Goal: Task Accomplishment & Management: Use online tool/utility

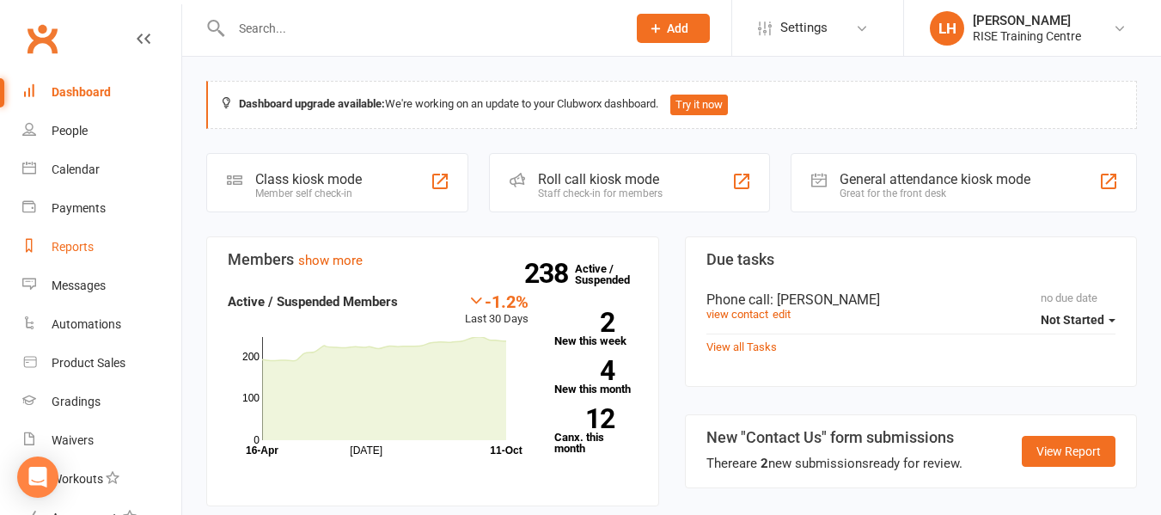
click at [61, 235] on link "Reports" at bounding box center [101, 247] width 159 height 39
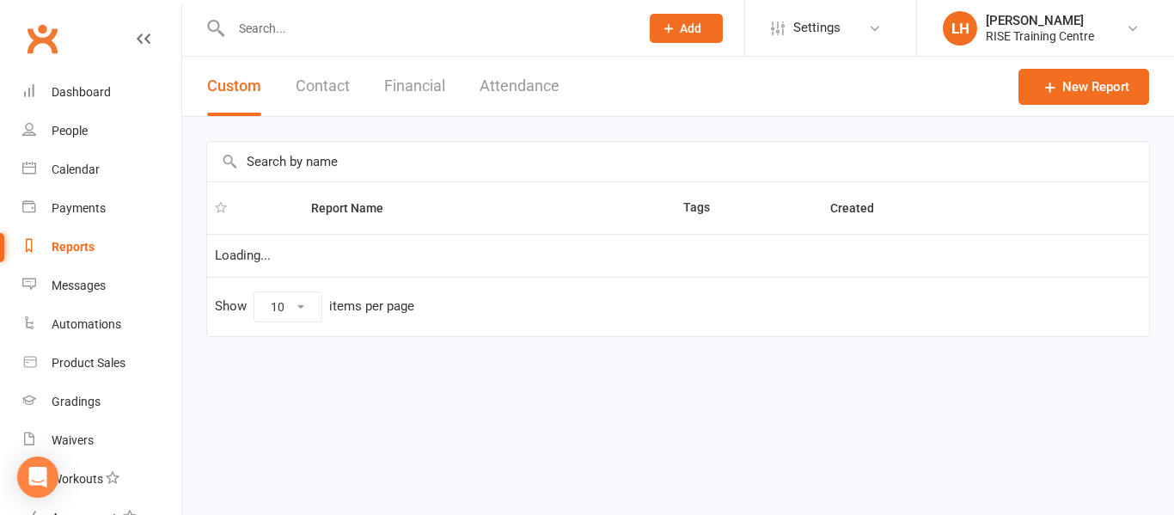
select select "25"
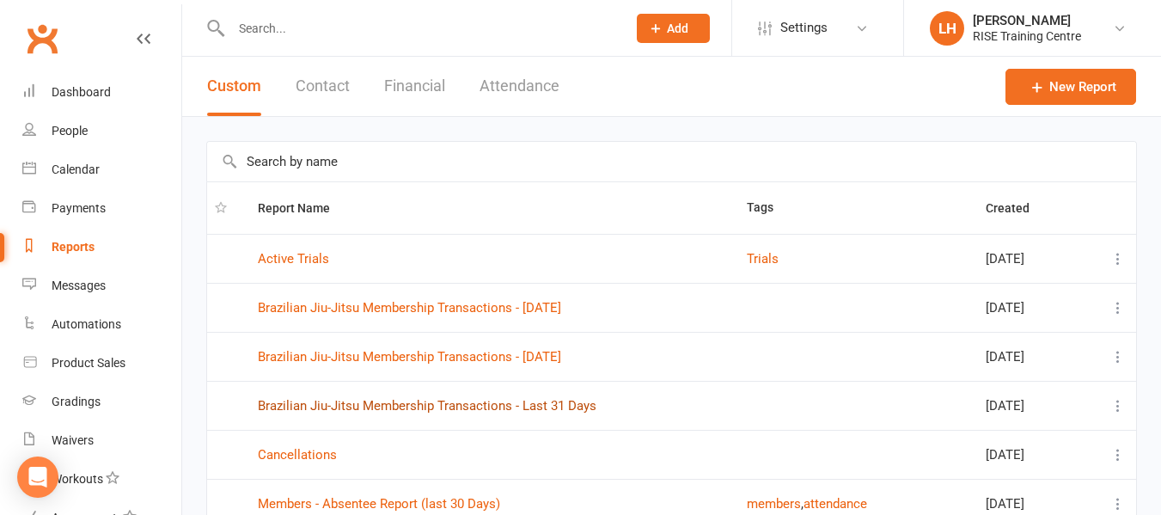
click at [553, 406] on link "Brazilian Jiu-Jitsu Membership Transactions - Last 31 Days" at bounding box center [427, 405] width 339 height 15
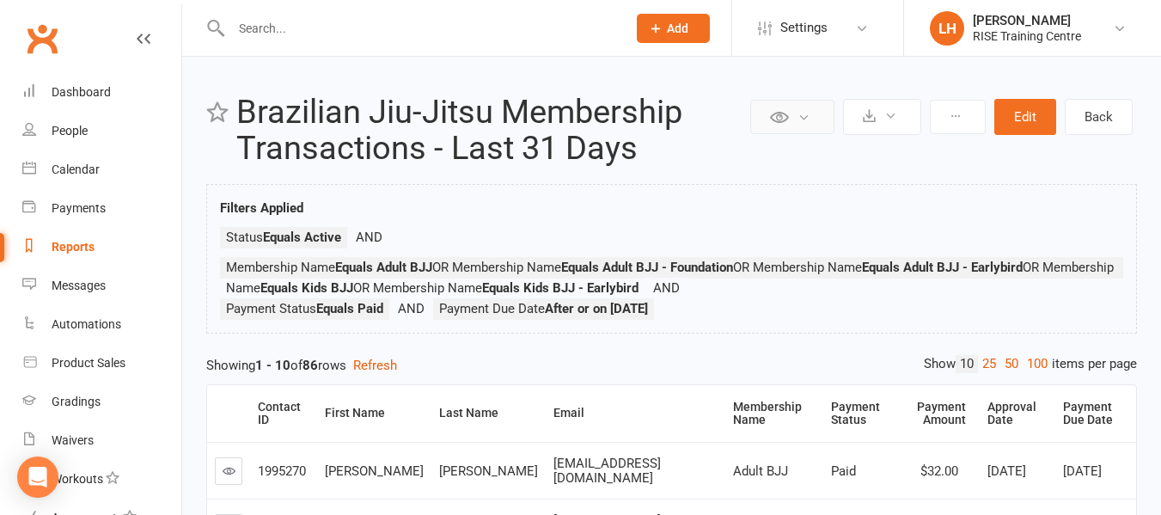
click at [807, 120] on icon at bounding box center [804, 117] width 13 height 13
click at [712, 152] on h2 "Brazilian Jiu-Jitsu Membership Transactions - Last 31 Days" at bounding box center [491, 131] width 510 height 72
click at [955, 121] on button at bounding box center [958, 117] width 56 height 34
click at [1038, 166] on header "Private Report Only visible by me Public Report Visible to everyone Export to C…" at bounding box center [671, 131] width 931 height 72
click at [891, 118] on icon at bounding box center [890, 115] width 13 height 13
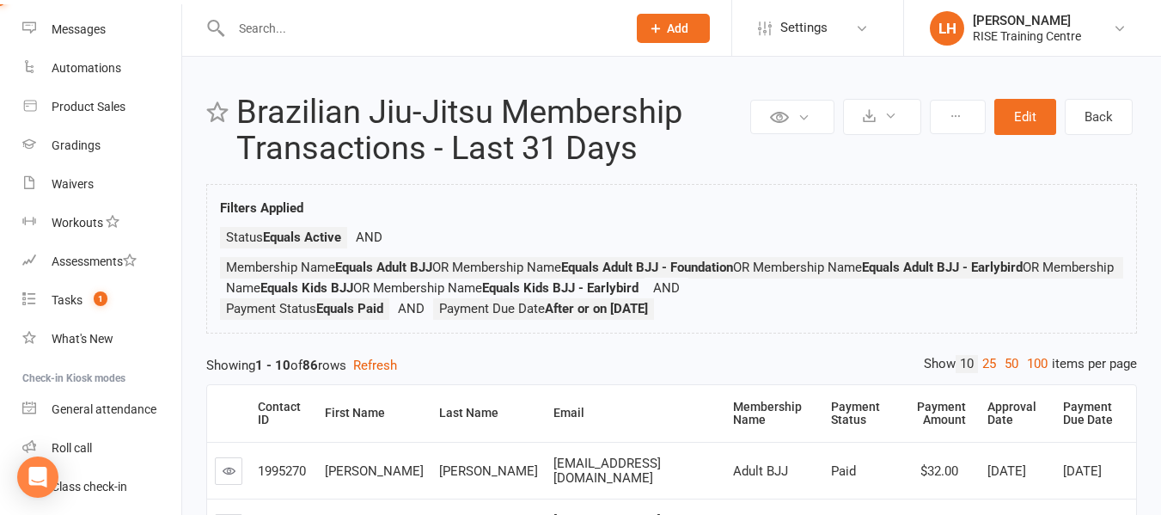
scroll to position [254, 0]
click at [93, 27] on div "Messages" at bounding box center [79, 32] width 54 height 14
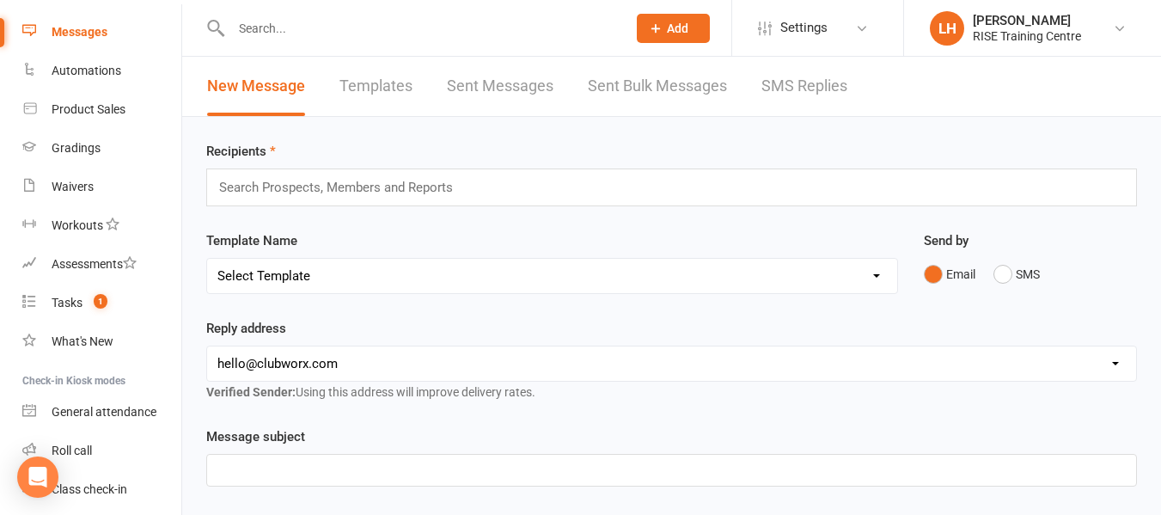
click at [486, 89] on link "Sent Messages" at bounding box center [500, 86] width 107 height 59
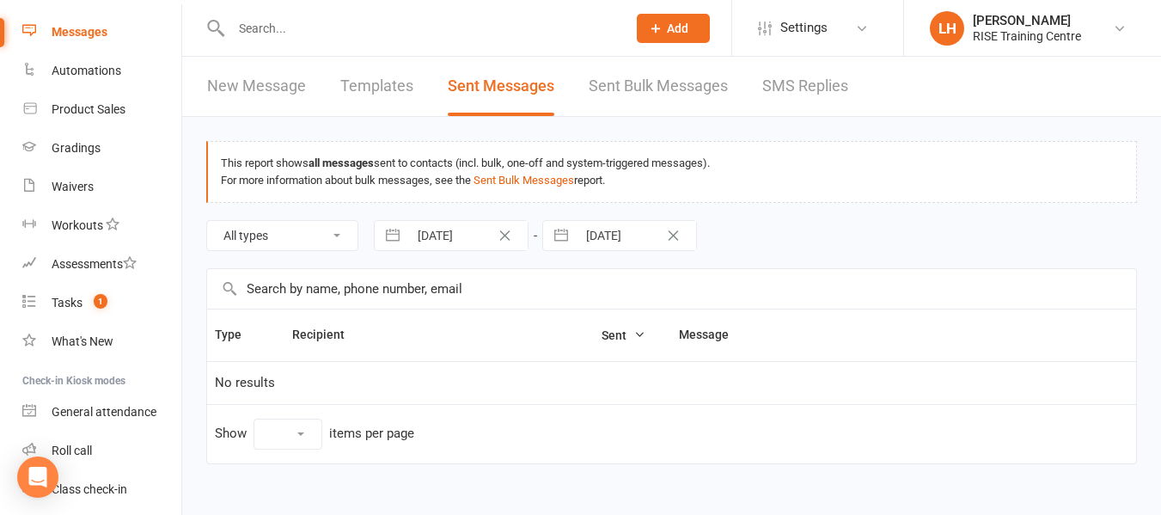
select select "10"
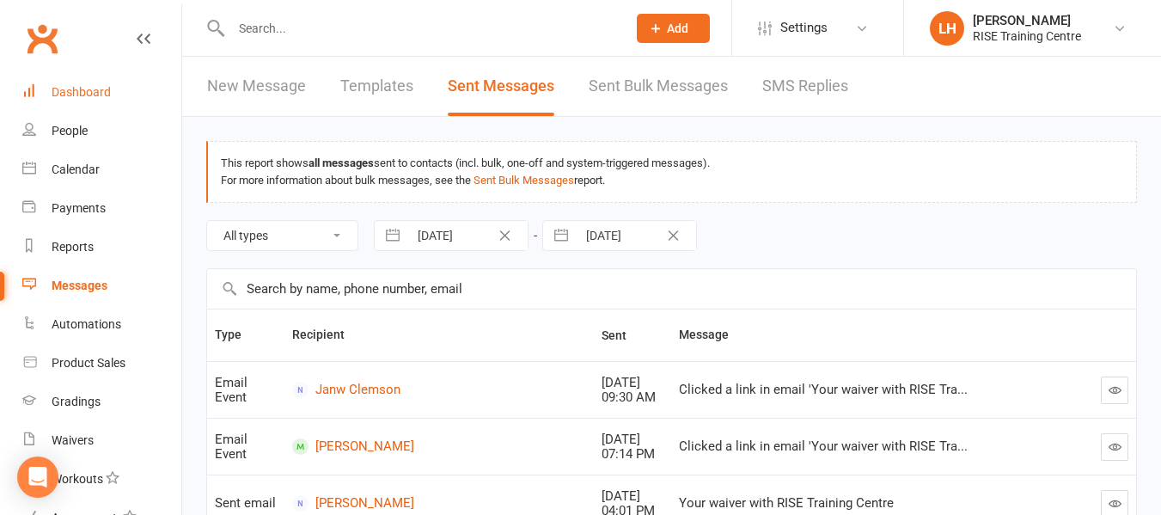
click at [91, 92] on div "Dashboard" at bounding box center [81, 92] width 59 height 14
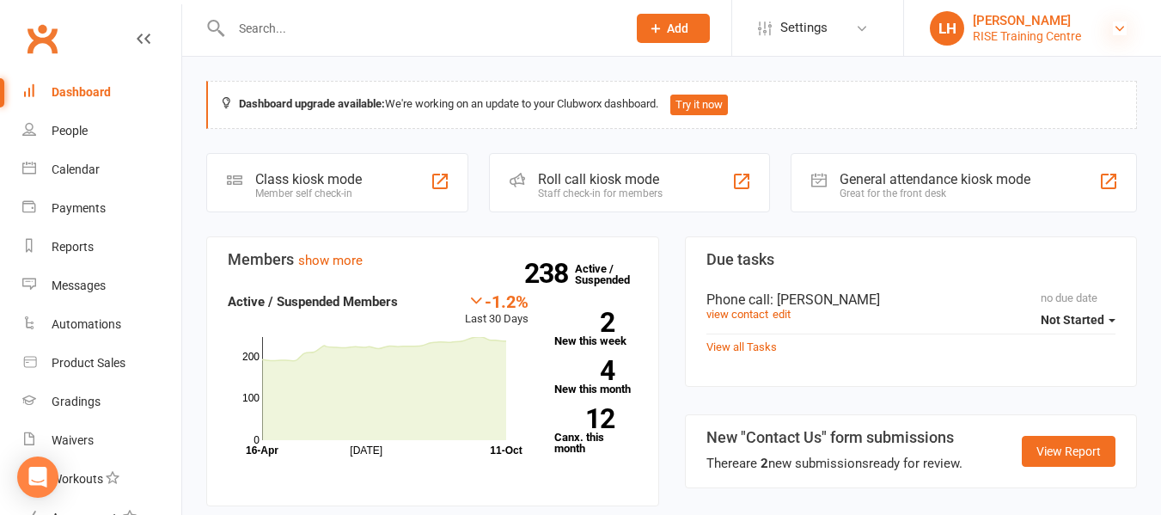
click at [1113, 34] on icon at bounding box center [1120, 28] width 14 height 14
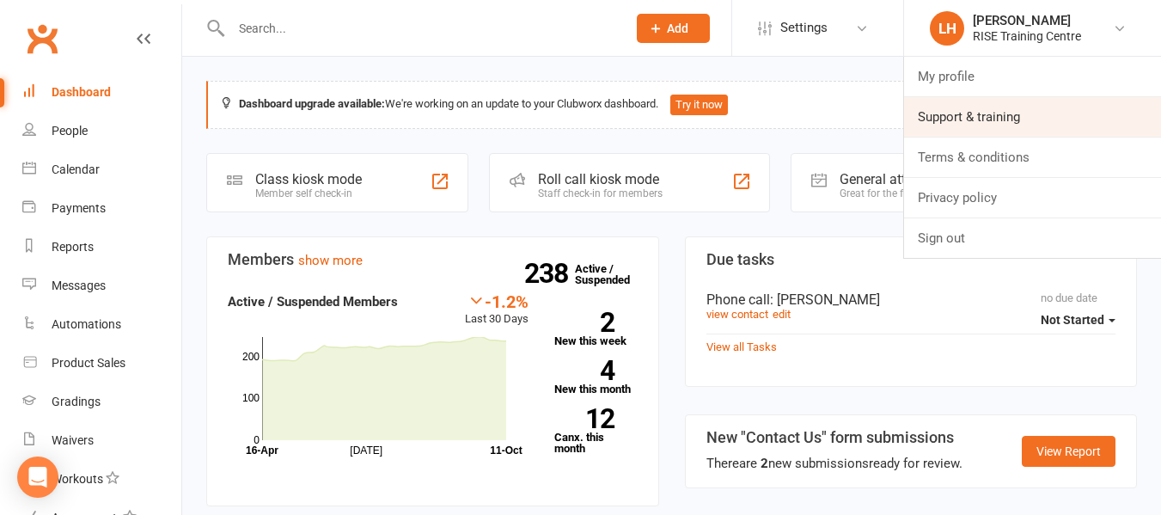
click at [1005, 125] on link "Support & training" at bounding box center [1032, 117] width 257 height 40
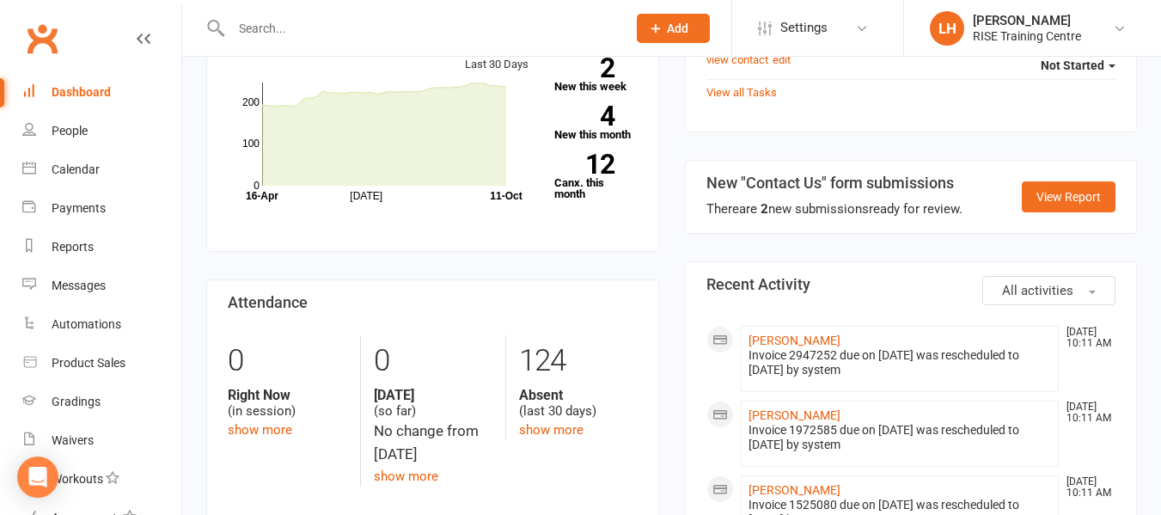
scroll to position [280, 0]
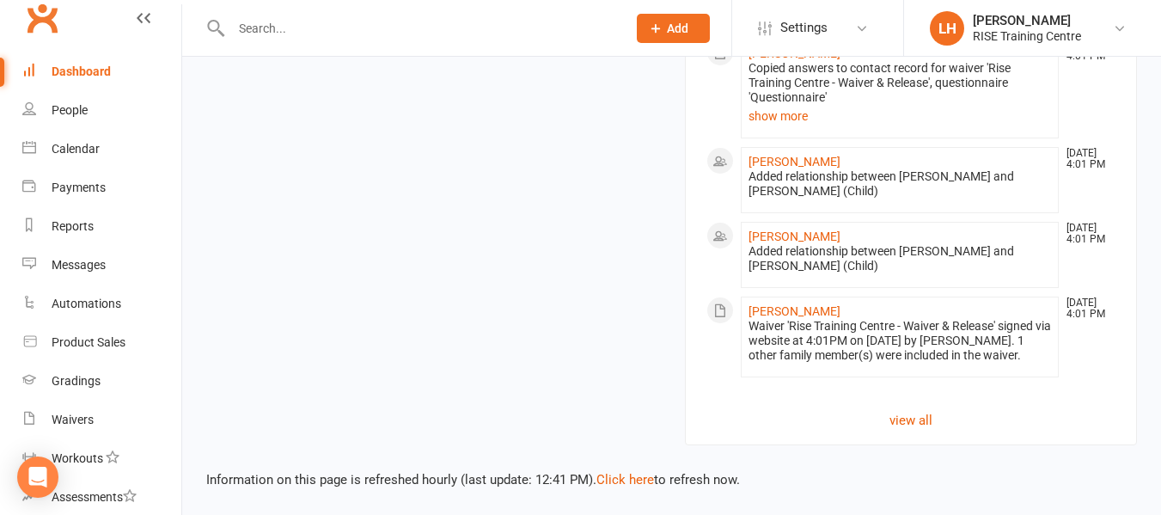
scroll to position [0, 0]
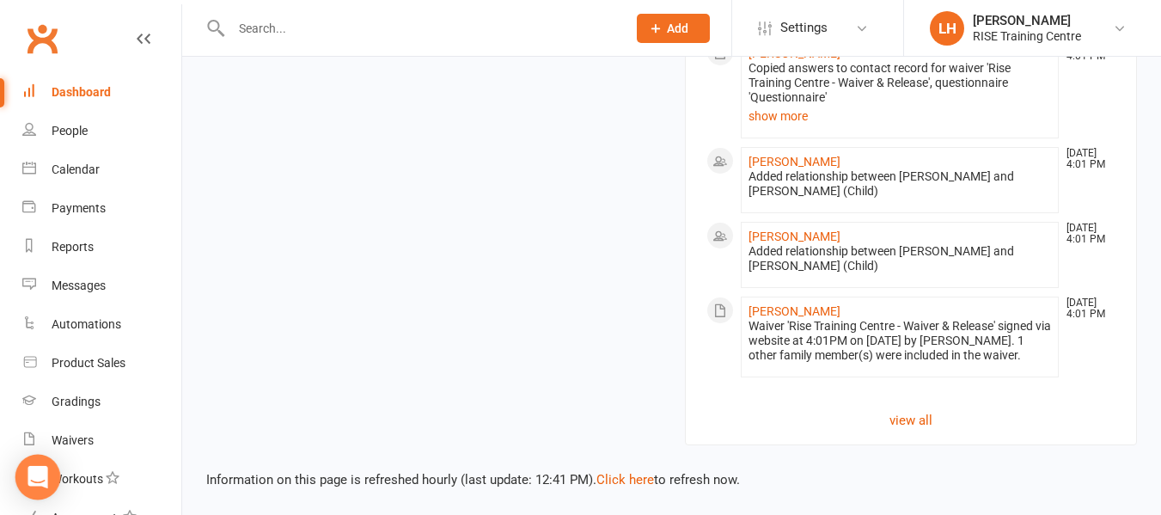
click at [43, 471] on icon "Open Intercom Messenger" at bounding box center [38, 477] width 20 height 22
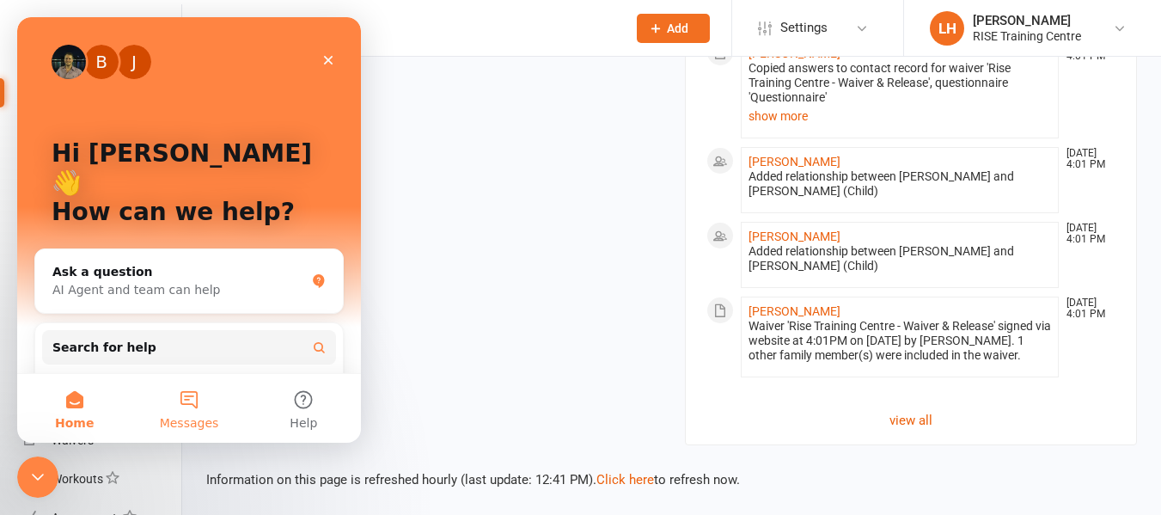
click at [191, 411] on button "Messages" at bounding box center [188, 408] width 114 height 69
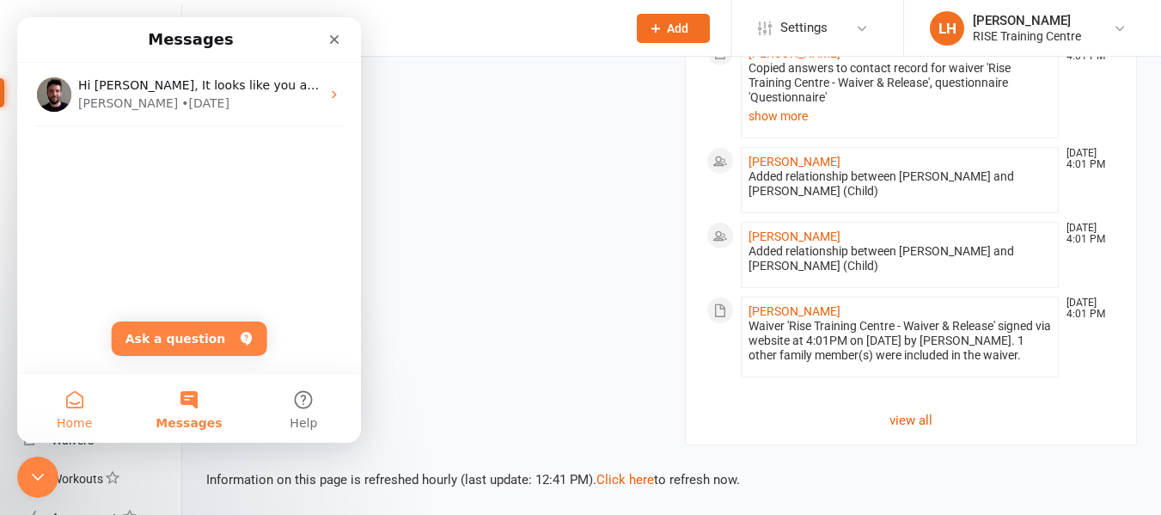
click at [77, 403] on button "Home" at bounding box center [74, 408] width 114 height 69
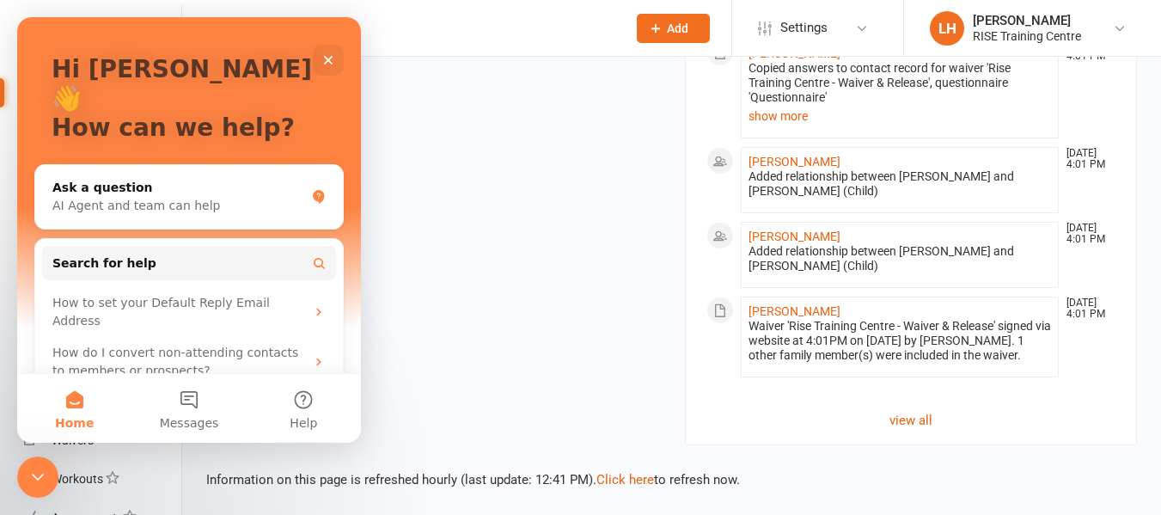
scroll to position [103, 0]
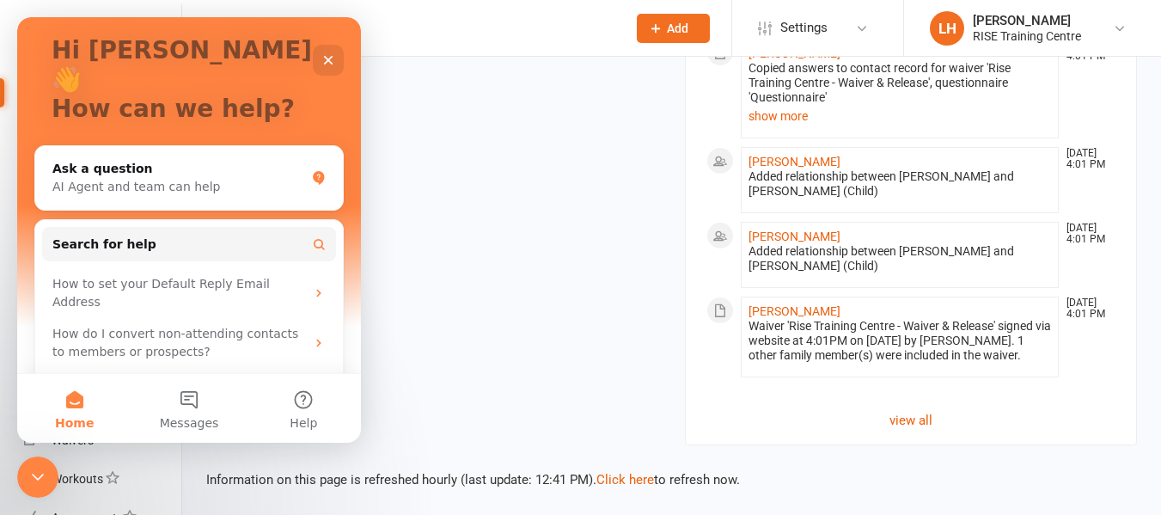
click at [193, 421] on span "Messages" at bounding box center [189, 423] width 59 height 12
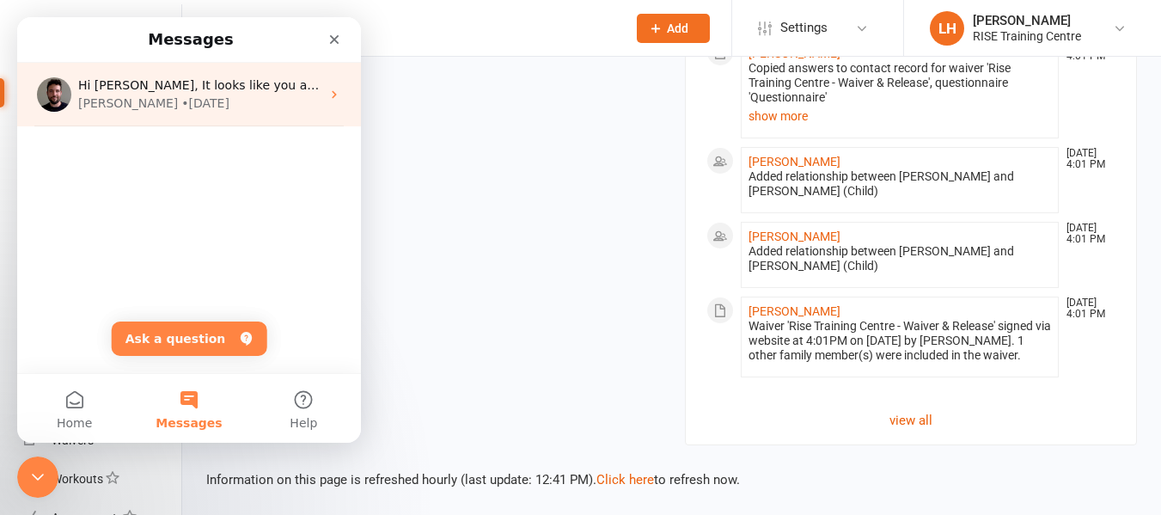
click at [332, 94] on icon "Intercom messenger" at bounding box center [334, 95] width 4 height 8
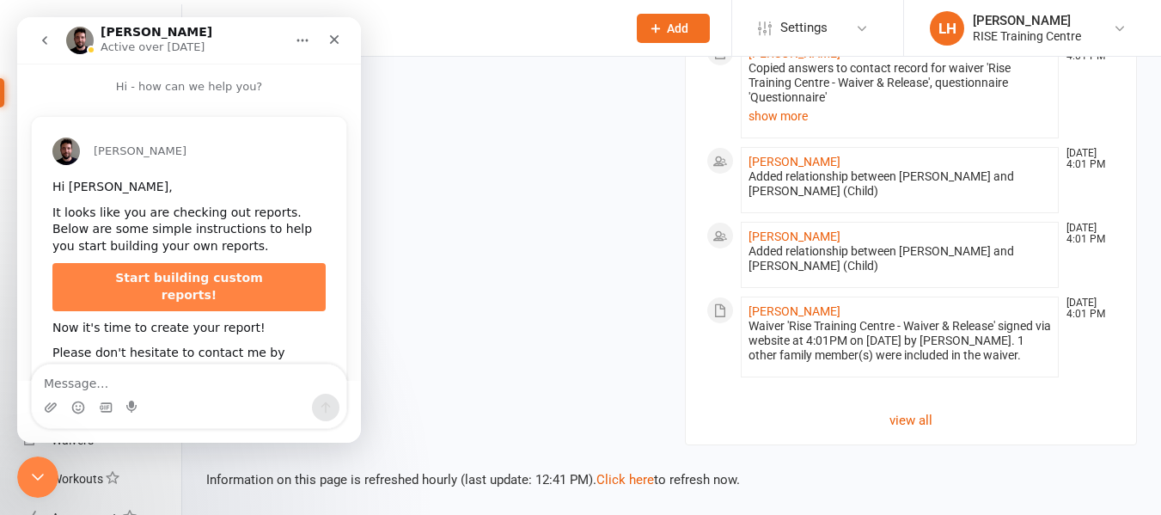
scroll to position [63, 0]
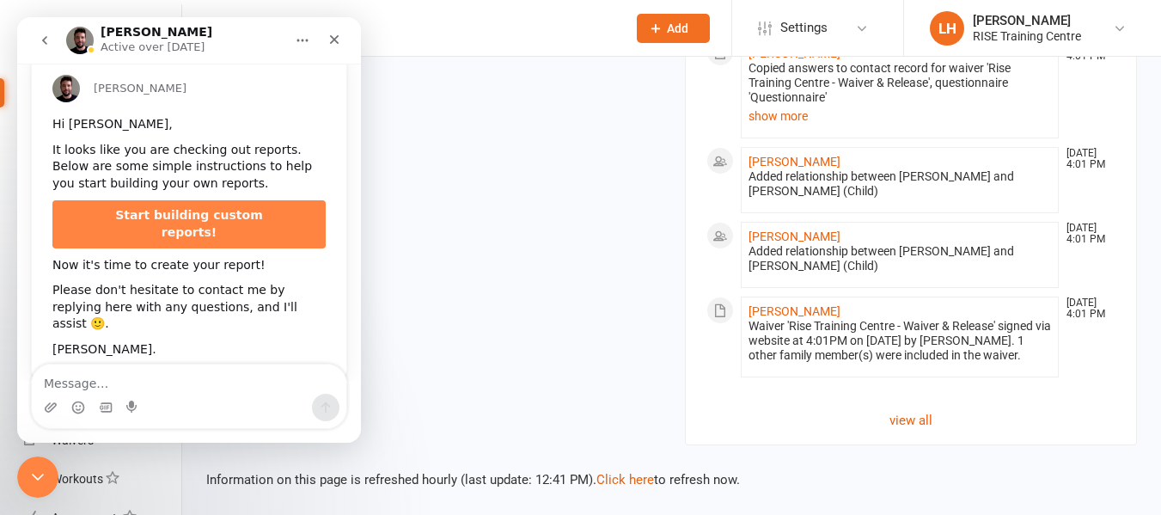
click at [170, 232] on div "Hi [PERSON_NAME], It looks like you are checking out reports. Below are some si…" at bounding box center [188, 237] width 273 height 242
click at [190, 214] on span "Start building custom reports!" at bounding box center [188, 223] width 147 height 31
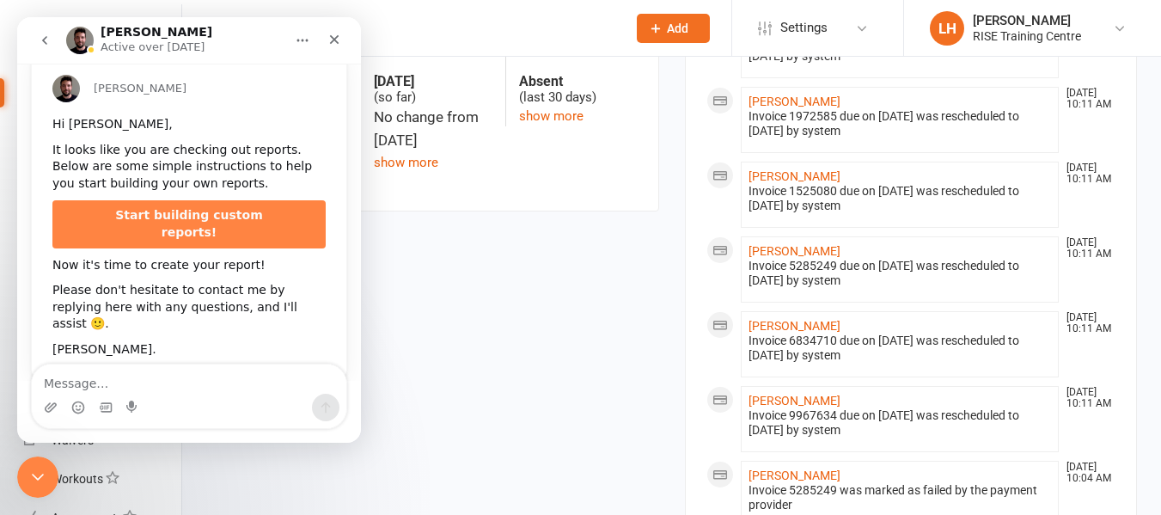
scroll to position [559, 0]
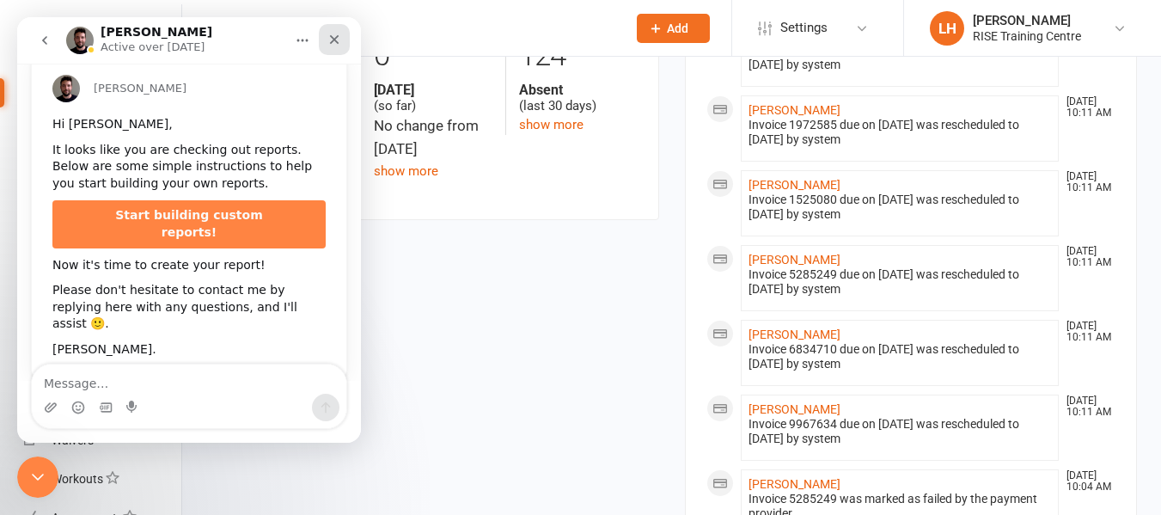
click at [339, 38] on icon "Close" at bounding box center [334, 40] width 14 height 14
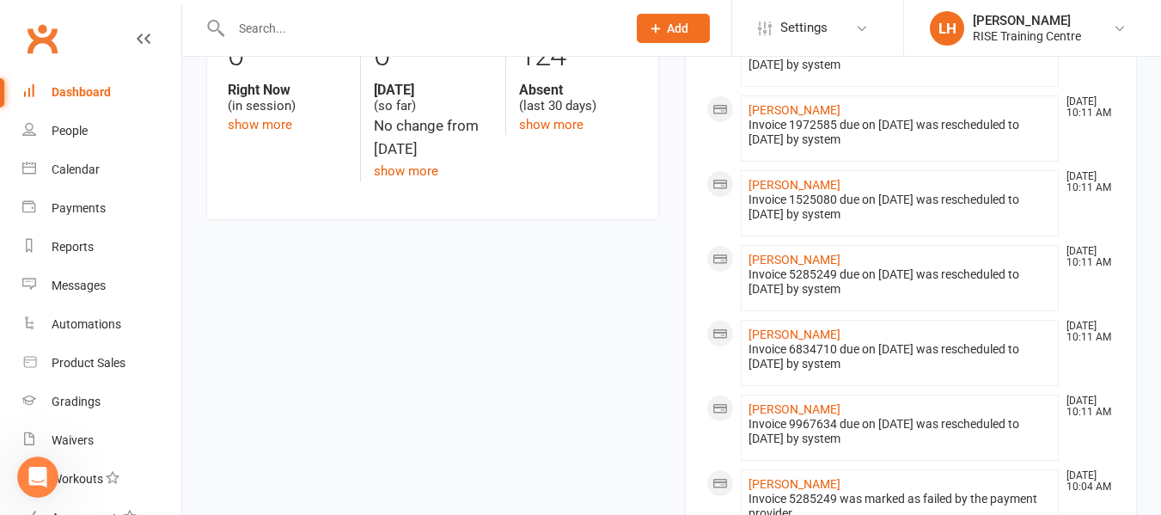
scroll to position [63, 0]
click at [60, 253] on div "Reports" at bounding box center [73, 247] width 42 height 14
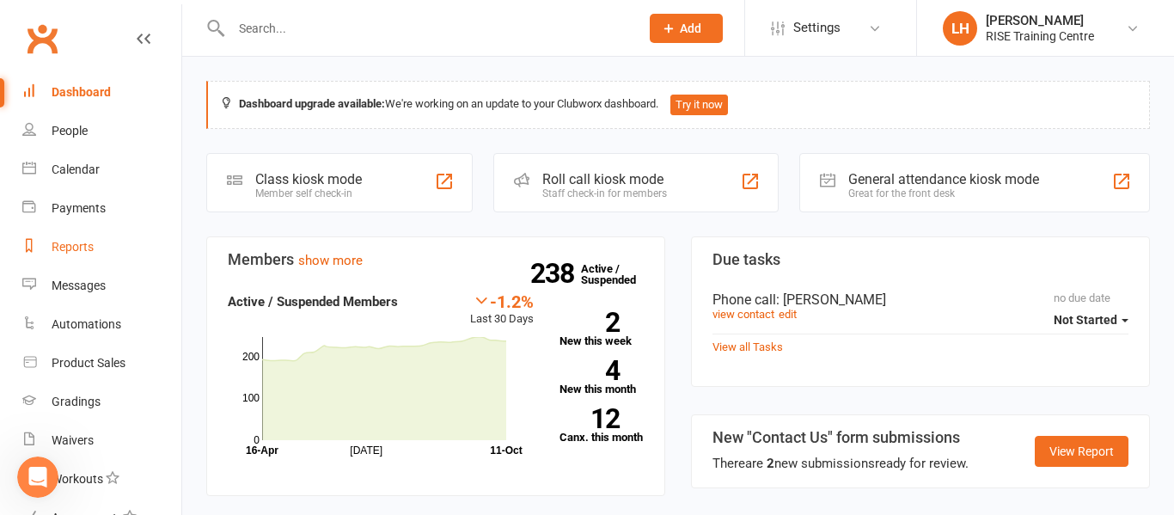
select select "25"
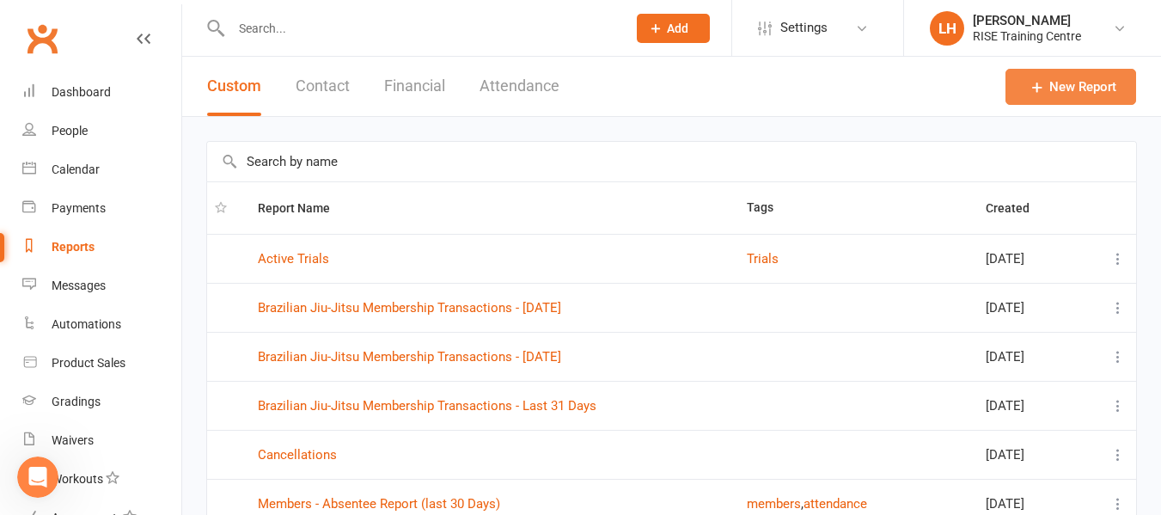
click at [1031, 88] on icon at bounding box center [1037, 86] width 17 height 17
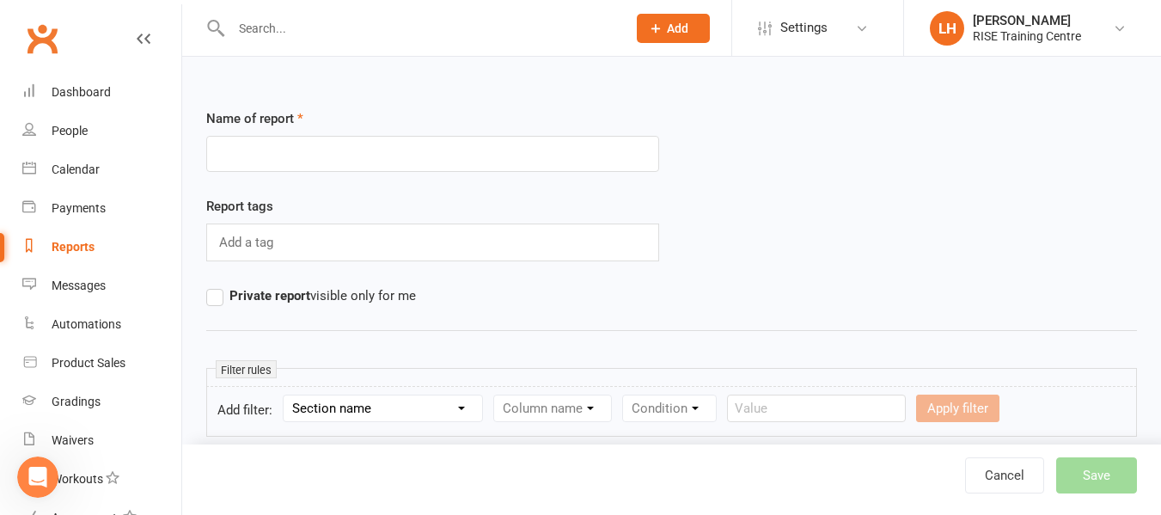
click at [283, 238] on div "Add a tag" at bounding box center [432, 242] width 453 height 38
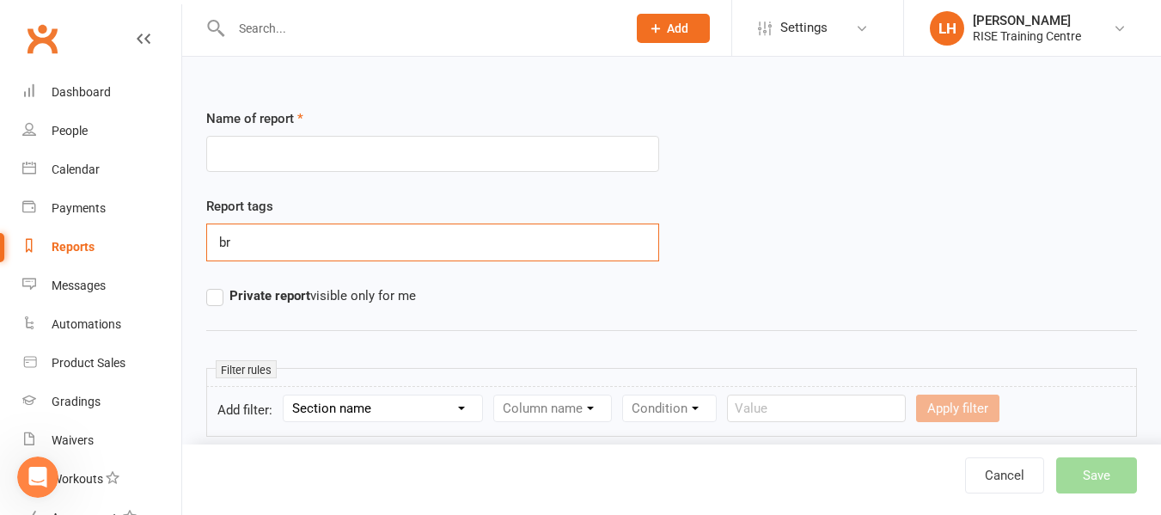
type input "b"
type input "j"
type input "Jiu Jitsu"
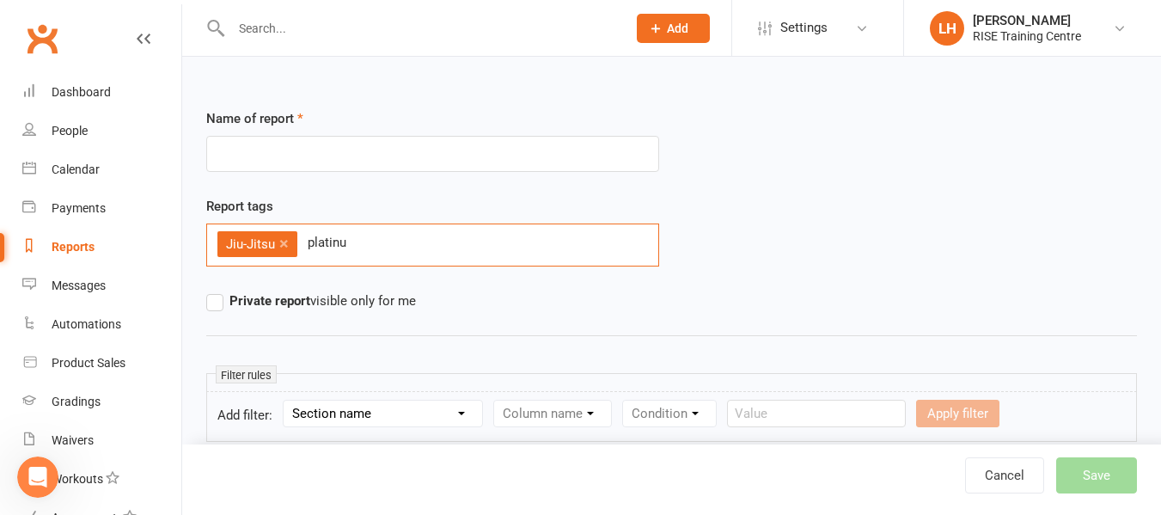
type input "platinum"
click at [411, 152] on input "text" at bounding box center [432, 154] width 453 height 36
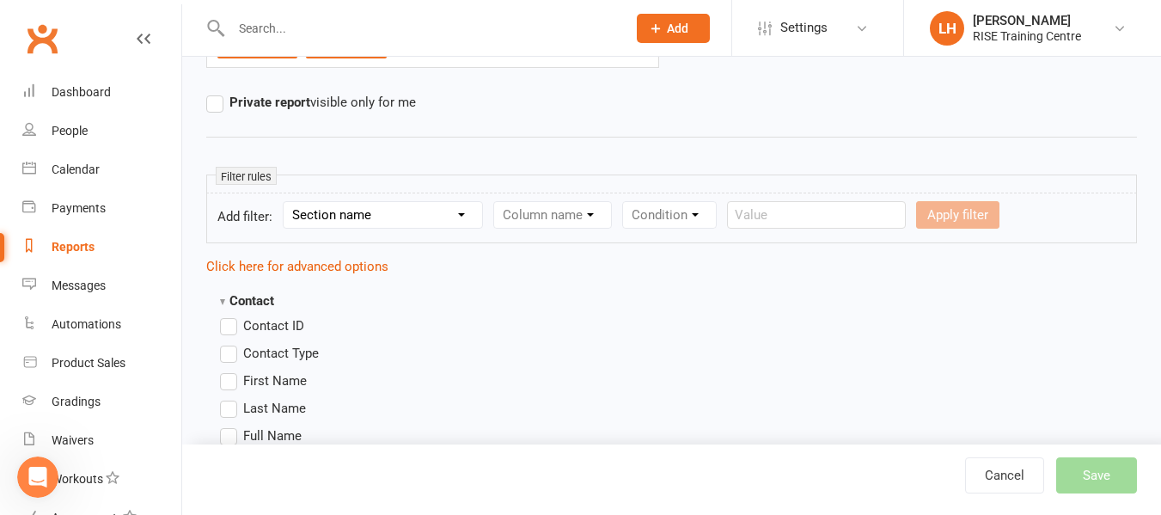
scroll to position [218, 0]
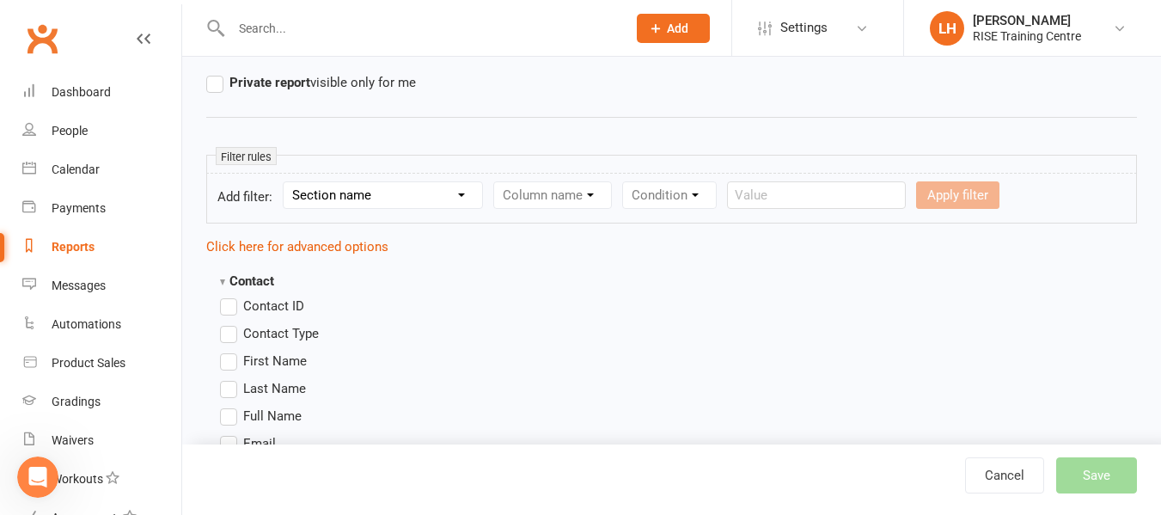
type input "bjj trial report"
click at [468, 197] on select "Section name Contact Attendance Aggregate Payment Booking Waitlist Attendees Ca…" at bounding box center [383, 195] width 199 height 26
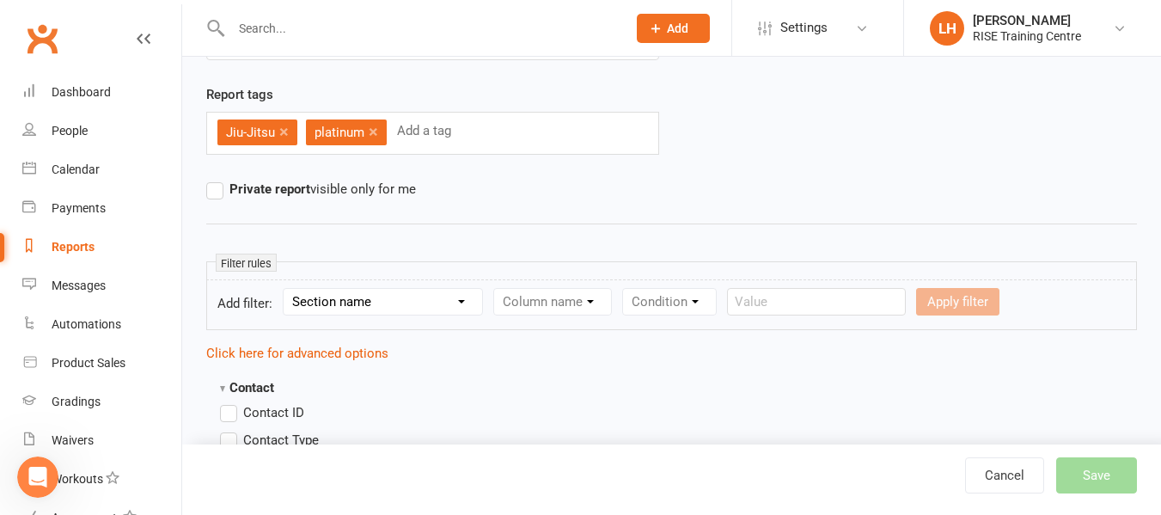
scroll to position [0, 0]
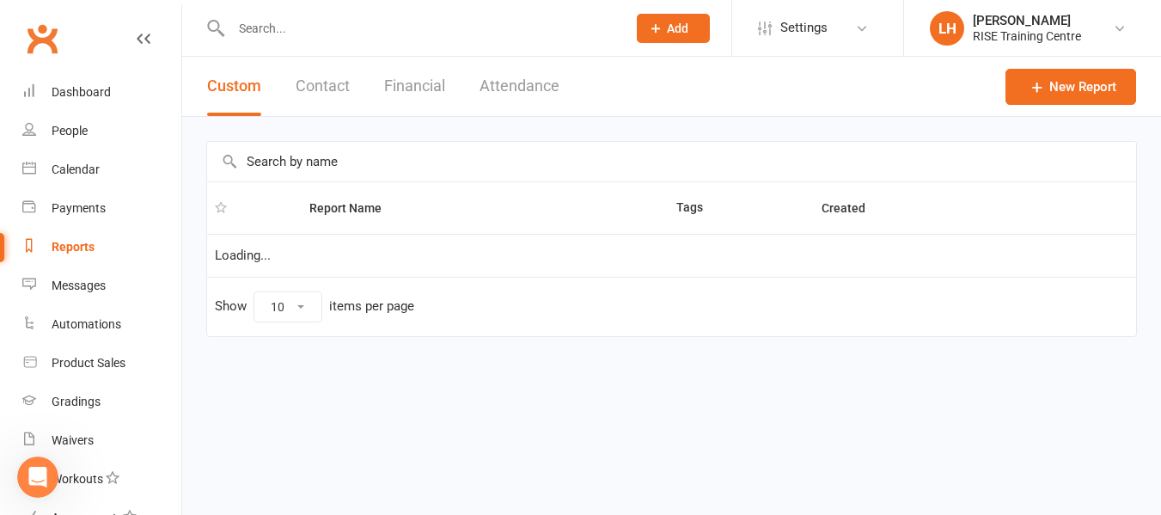
select select "25"
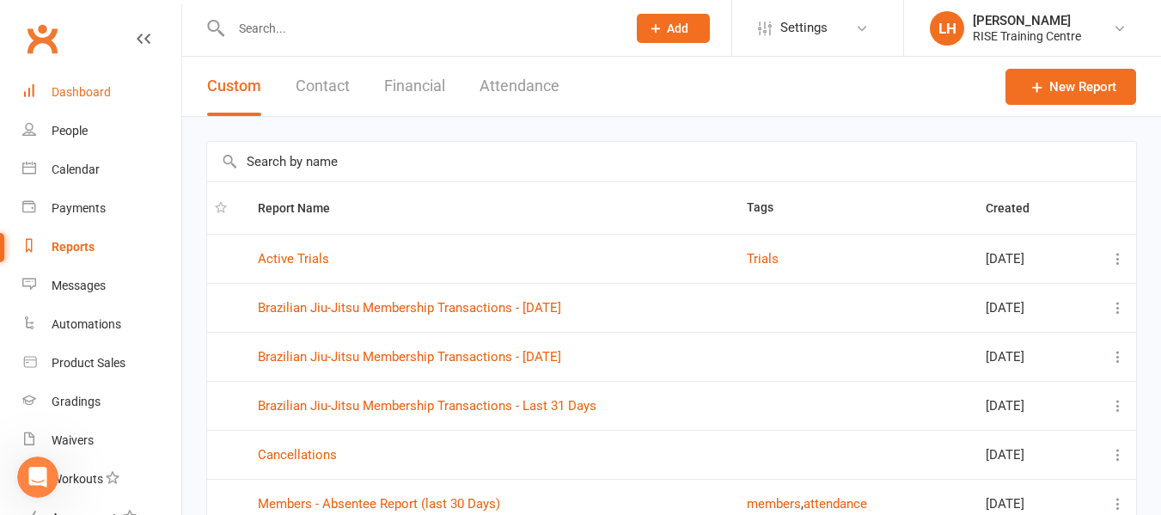
click at [80, 98] on div "Dashboard" at bounding box center [81, 92] width 59 height 14
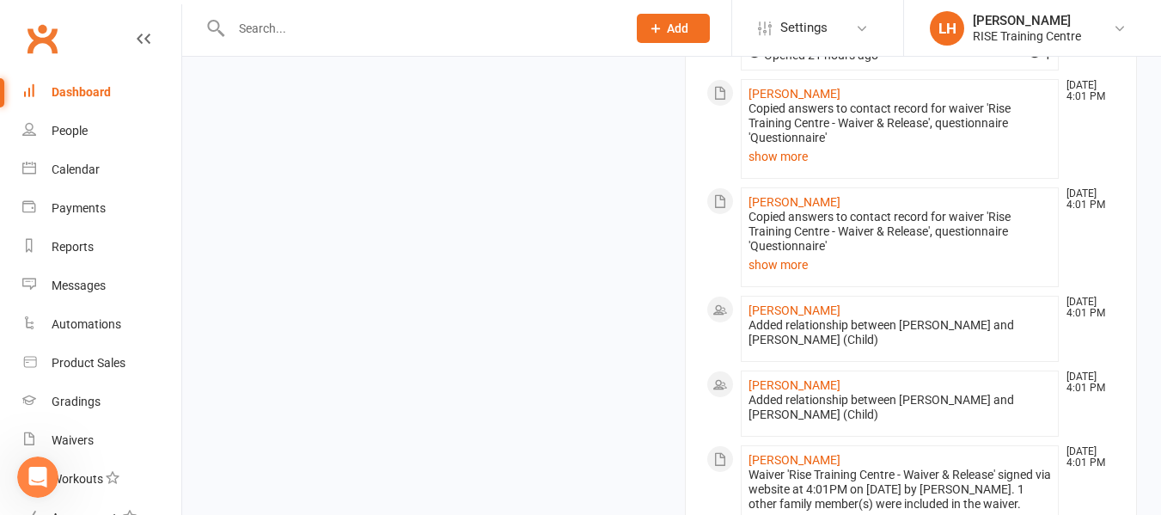
scroll to position [1908, 0]
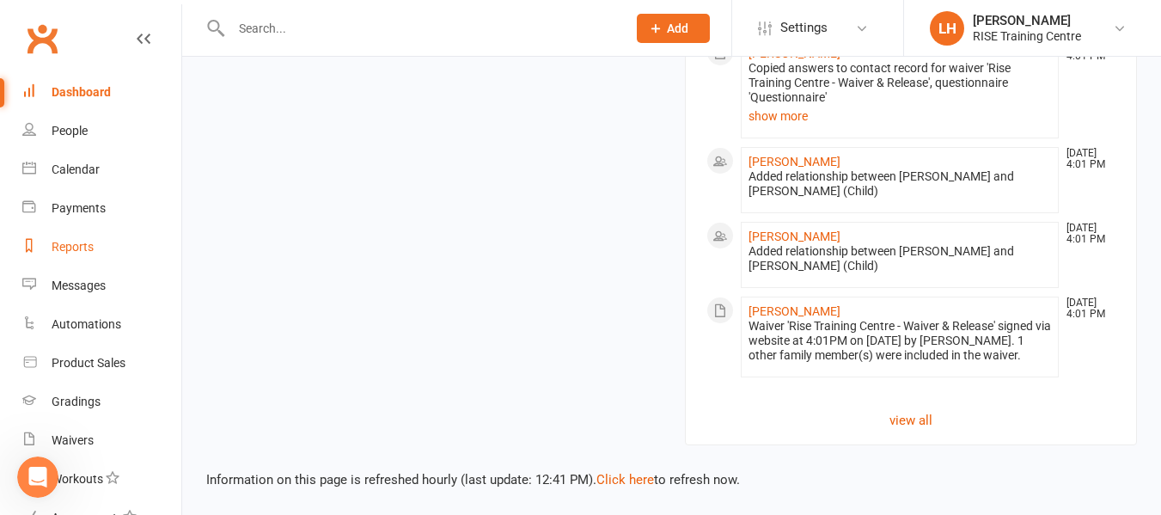
click at [84, 248] on div "Reports" at bounding box center [73, 247] width 42 height 14
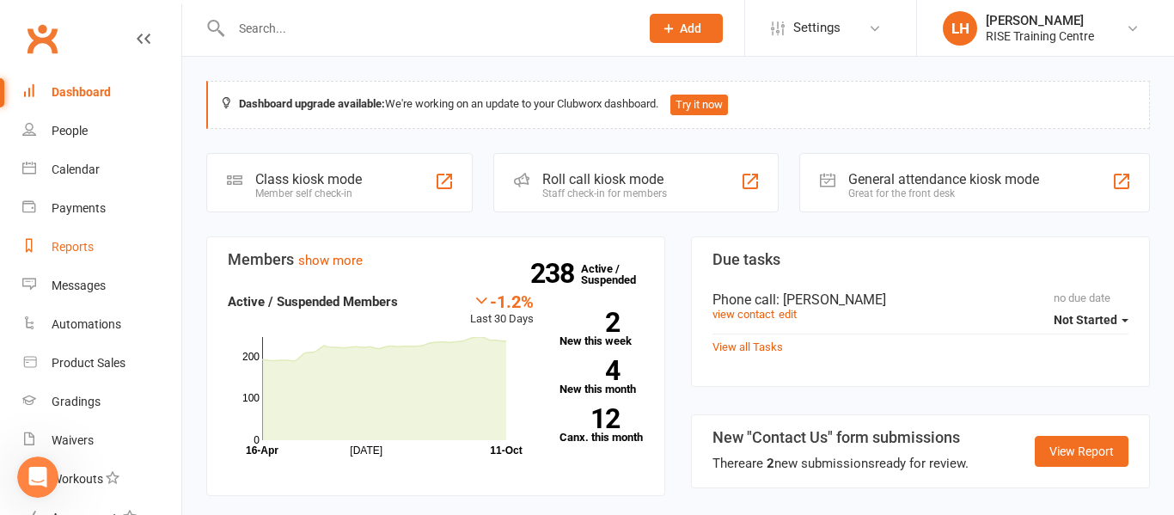
select select "25"
